Goal: Task Accomplishment & Management: Manage account settings

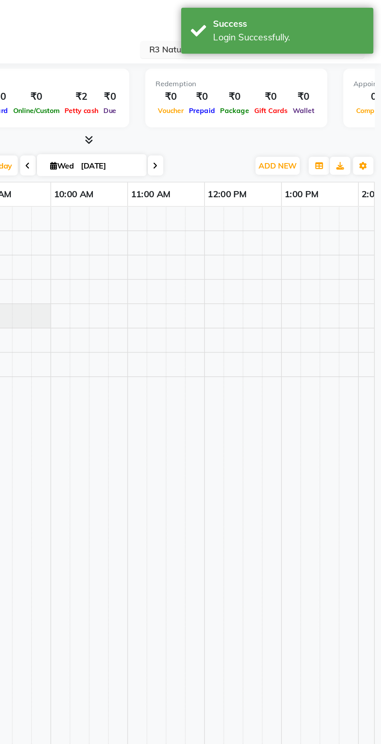
click at [263, 33] on input "text" at bounding box center [295, 31] width 113 height 8
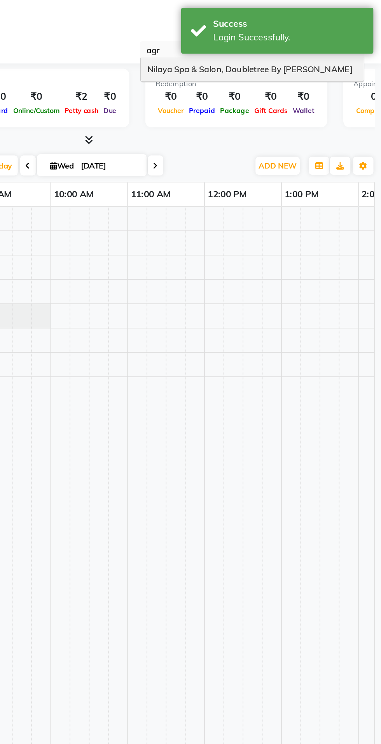
type input "agra"
click at [332, 41] on span "Nilaya Spa & Salon, Doubletree By [PERSON_NAME]" at bounding box center [301, 42] width 124 height 6
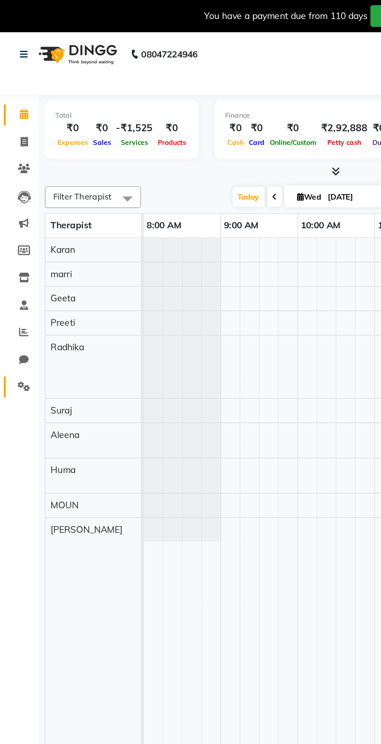
click at [16, 237] on icon at bounding box center [14, 235] width 7 height 6
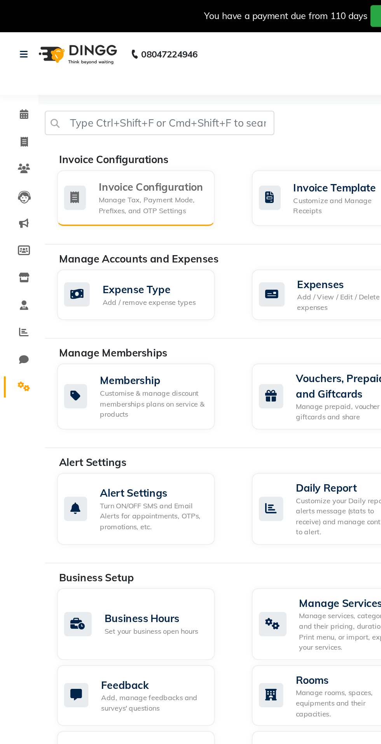
click at [78, 106] on div "Invoice Configuration Manage Tax, Payment Mode, Prefixes, and OTP Settings" at bounding box center [83, 120] width 96 height 34
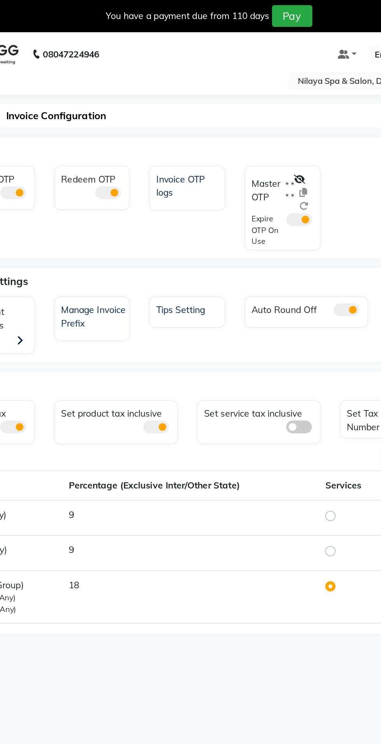
click at [239, 98] on div "OTP" at bounding box center [206, 92] width 352 height 16
click at [243, 106] on icon at bounding box center [241, 108] width 7 height 5
